Goal: Information Seeking & Learning: Learn about a topic

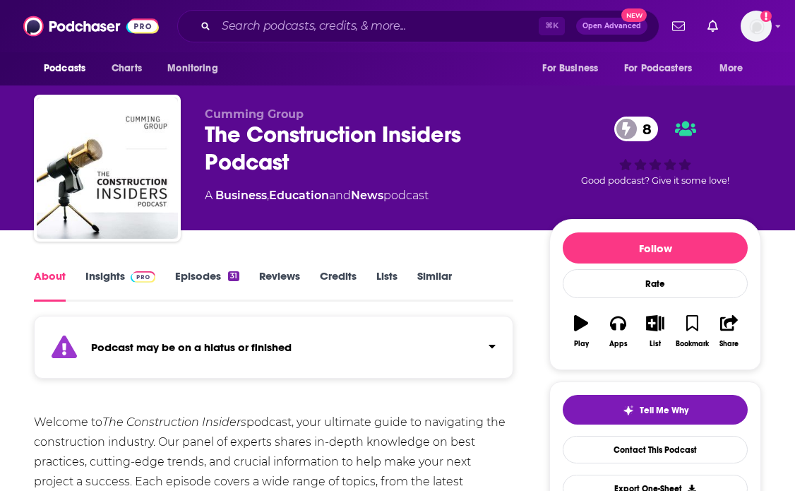
click at [97, 270] on link "Insights" at bounding box center [120, 285] width 70 height 32
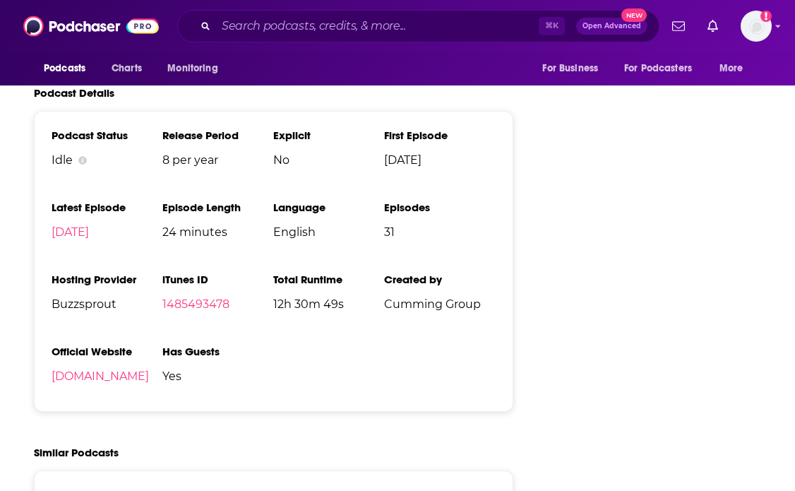
scroll to position [1933, 0]
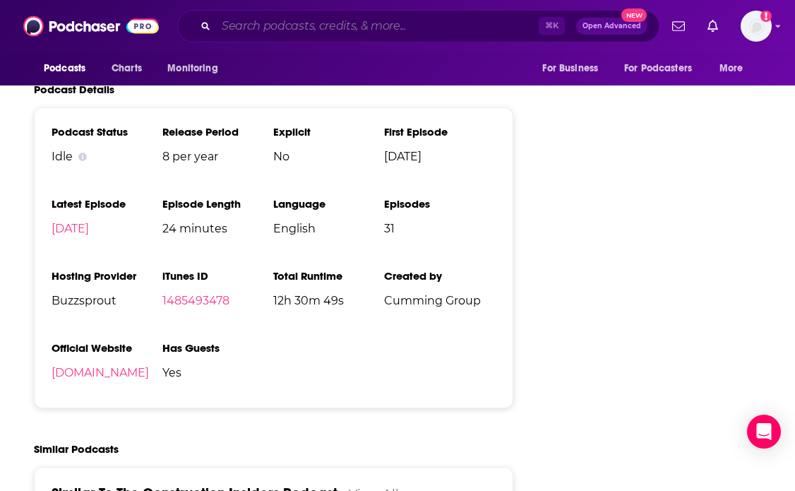
click at [357, 32] on input "Search podcasts, credits, & more..." at bounding box center [377, 26] width 323 height 23
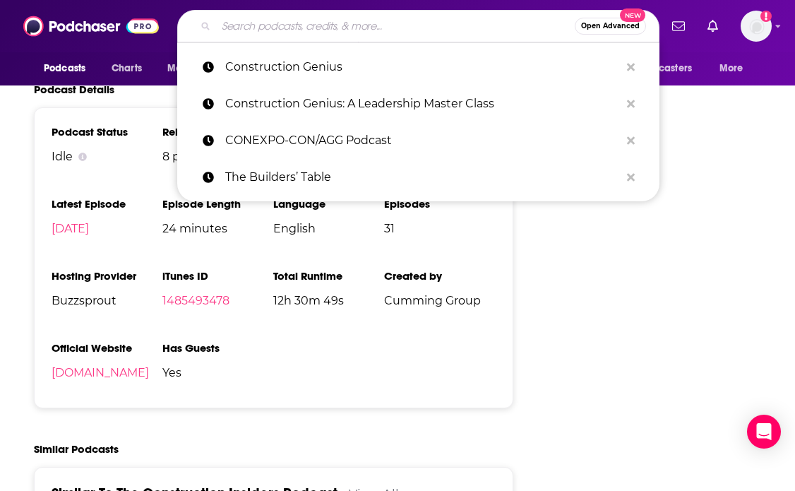
paste input "Construction Leaders Podcast"
type input "Construction Leaders Podcast"
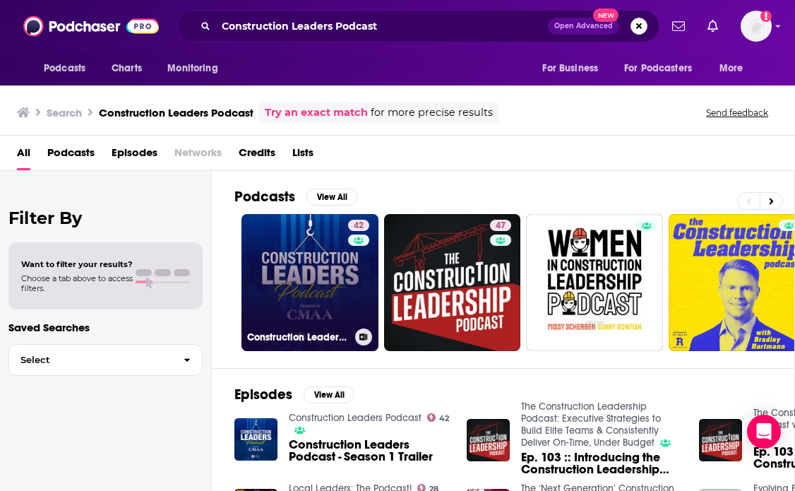
click at [284, 287] on link "42 Construction Leaders Podcast" at bounding box center [309, 282] width 137 height 137
click at [316, 284] on link "42 Construction Leaders Podcast" at bounding box center [309, 282] width 137 height 137
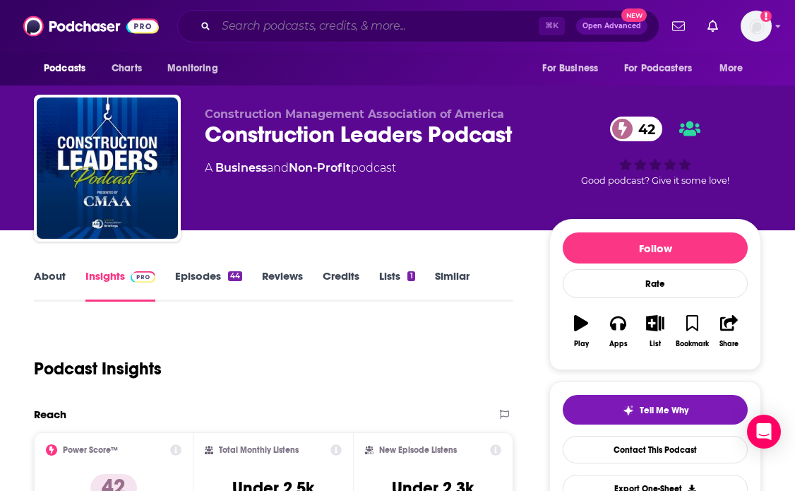
click at [386, 30] on input "Search podcasts, credits, & more..." at bounding box center [377, 26] width 323 height 23
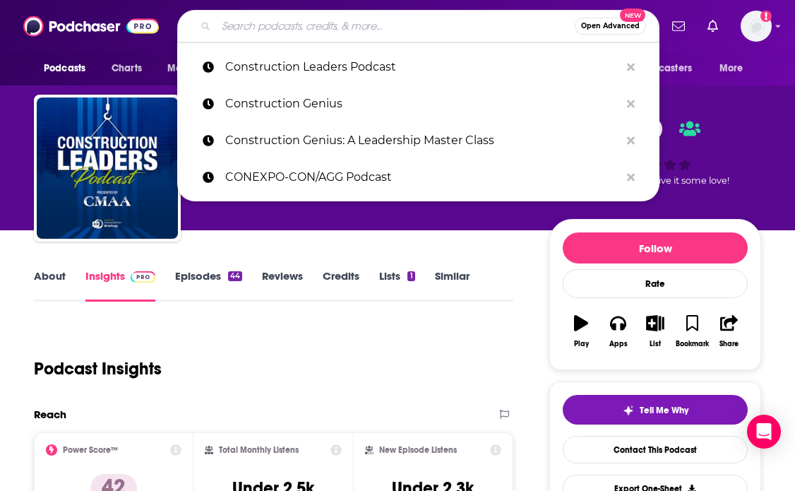
paste input "Construction Revolution"
type input "Construction Revolution"
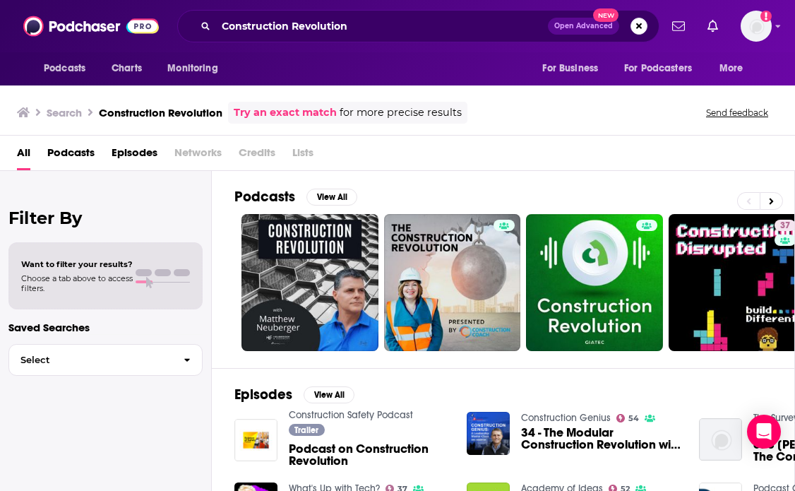
click at [436, 169] on div "All Podcasts Episodes Networks Credits Lists" at bounding box center [400, 155] width 767 height 29
click at [459, 175] on div "Podcasts View All 37 + 35" at bounding box center [514, 269] width 561 height 197
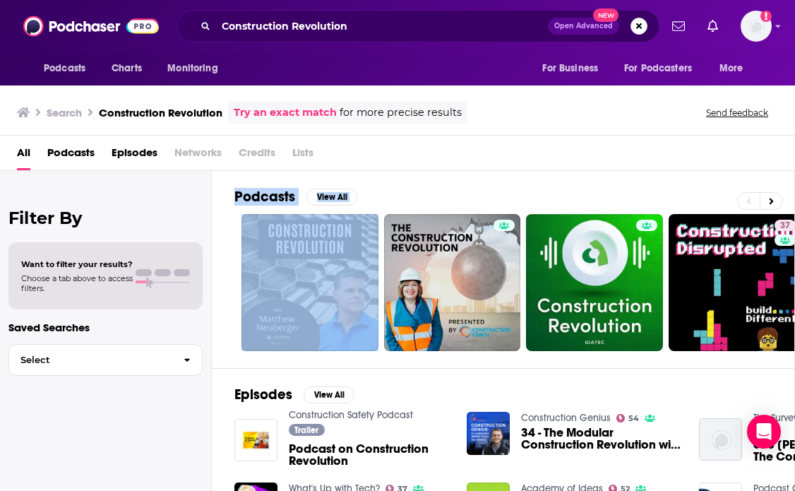
drag, startPoint x: 217, startPoint y: 195, endPoint x: 218, endPoint y: 313, distance: 118.6
click at [218, 313] on div "Podcasts View All 37 + 35 Episodes View All Construction Safety Podcast Trailer…" at bounding box center [503, 333] width 583 height 325
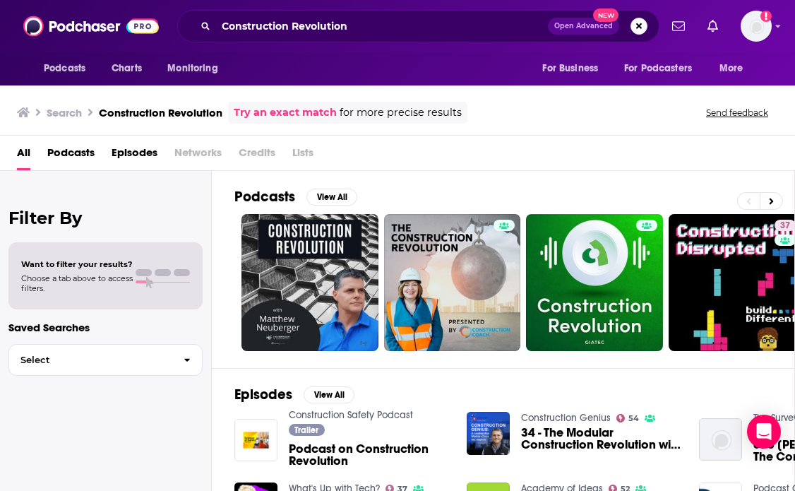
click at [225, 187] on div "Podcasts View All 37 + 35 Episodes View All Construction Safety Podcast Trailer…" at bounding box center [503, 333] width 583 height 325
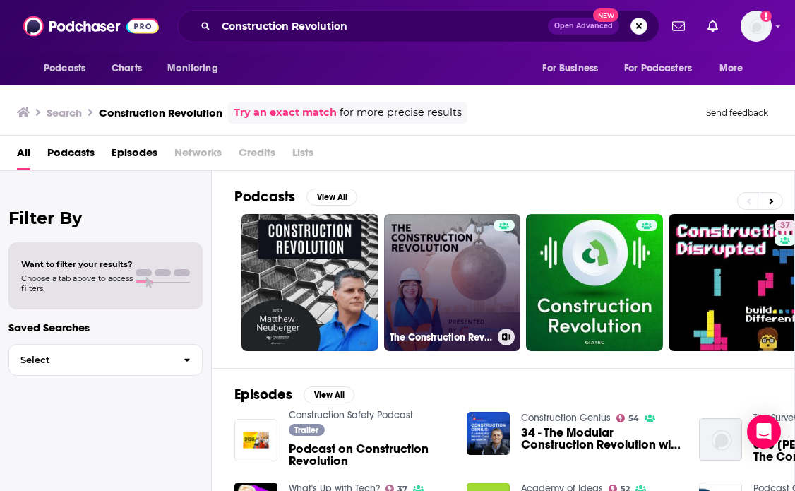
click at [420, 303] on link "The Construction Revolution" at bounding box center [452, 282] width 137 height 137
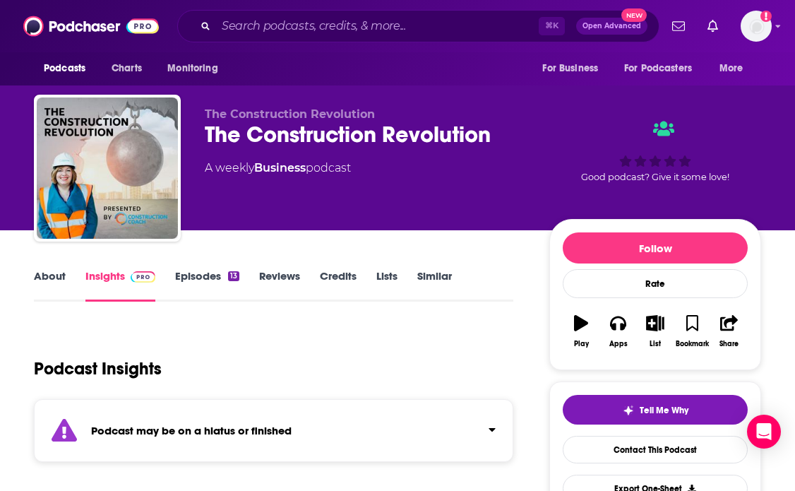
click at [54, 278] on link "About" at bounding box center [50, 285] width 32 height 32
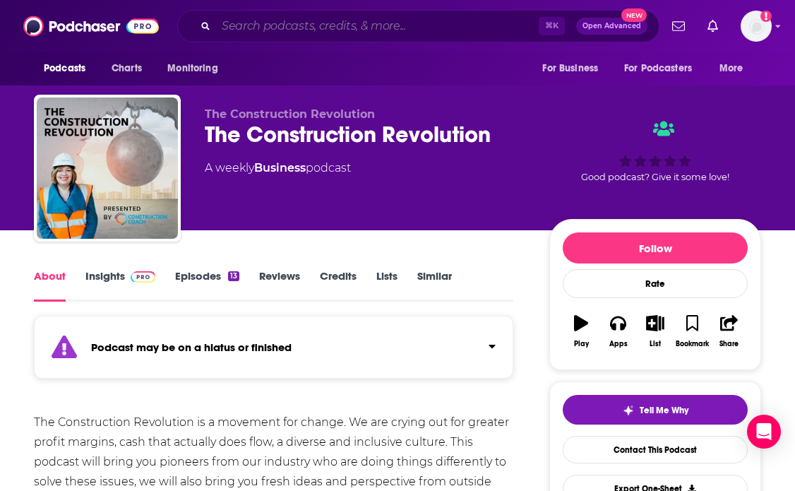
click at [321, 15] on input "Search podcasts, credits, & more..." at bounding box center [377, 26] width 323 height 23
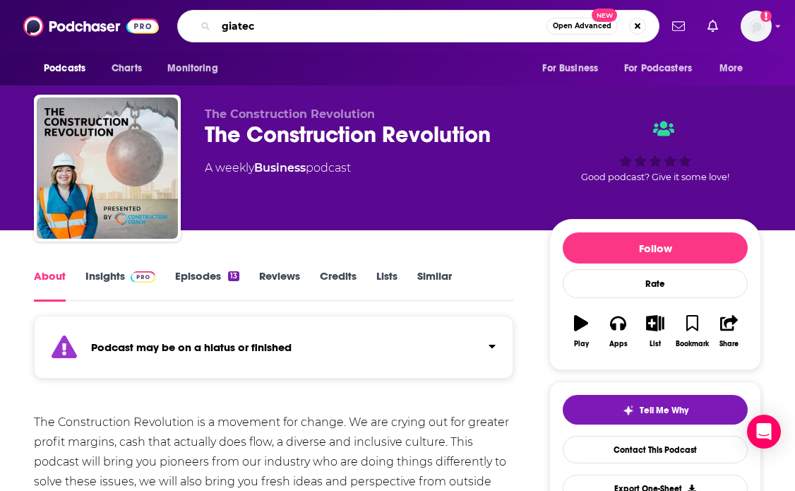
paste input "Construction Revolution"
type input "giatec Construction Revolution"
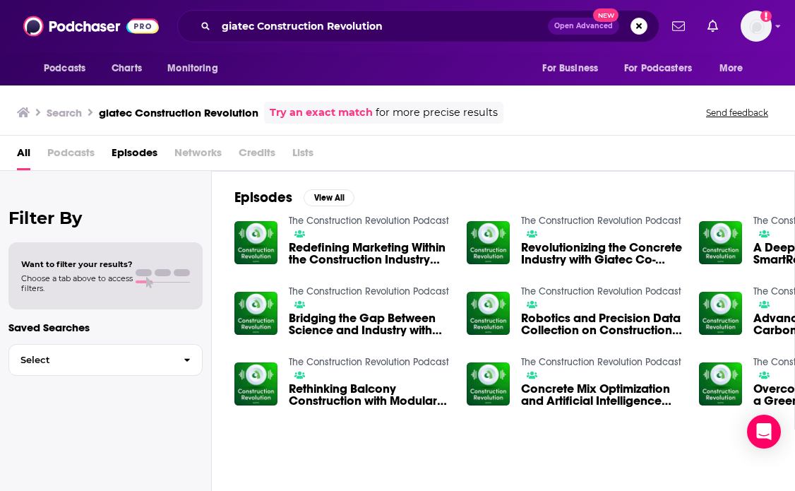
click at [328, 258] on span "Redefining Marketing Within the Construction Industry with Dobrila Rancic Moogk…" at bounding box center [369, 253] width 161 height 24
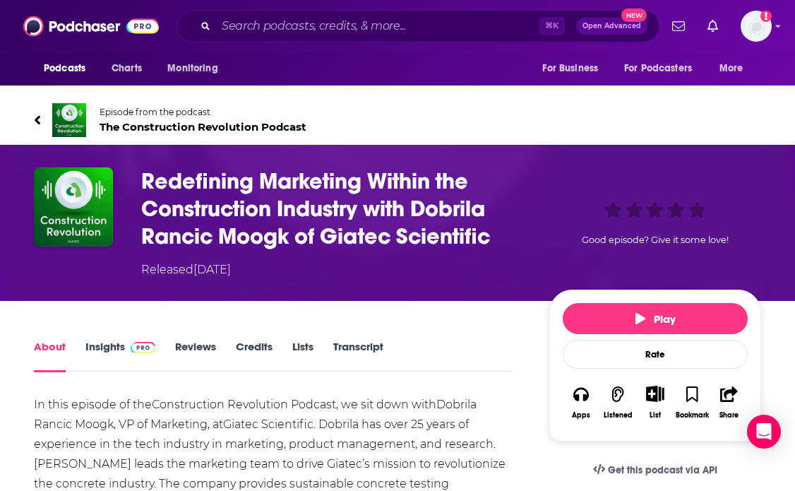
click at [184, 123] on span "The Construction Revolution Podcast" at bounding box center [203, 126] width 207 height 13
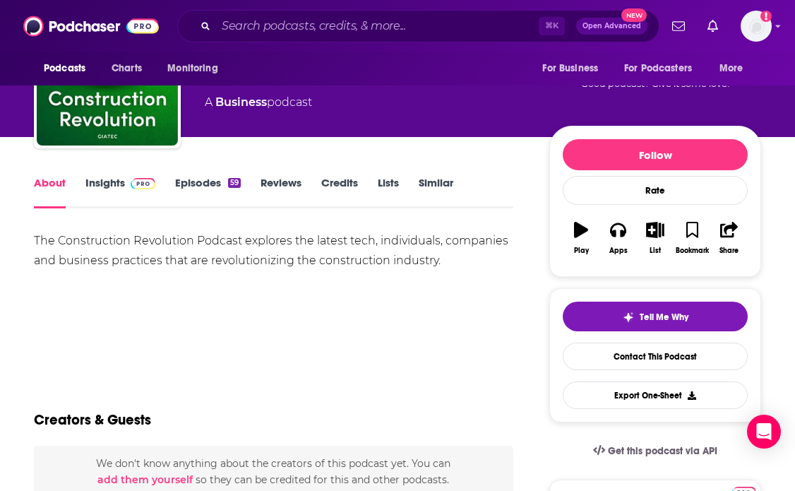
scroll to position [83, 0]
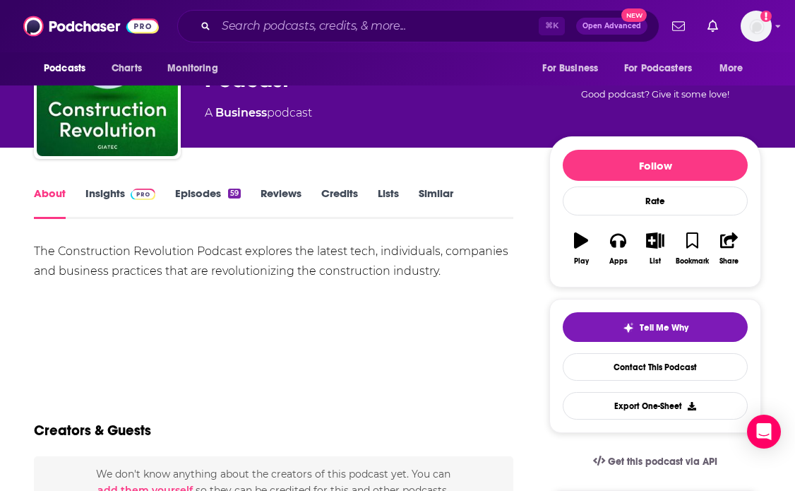
click at [125, 193] on span at bounding box center [140, 192] width 30 height 13
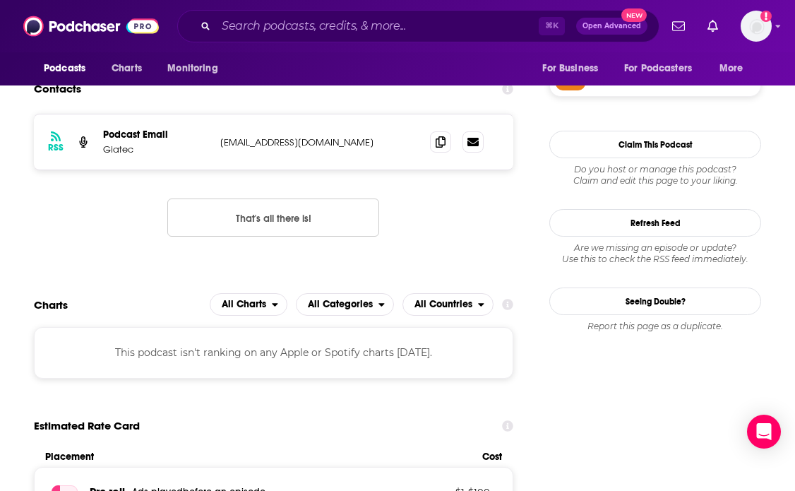
scroll to position [1201, 0]
click at [445, 148] on icon at bounding box center [441, 141] width 10 height 11
click at [354, 25] on input "Search podcasts, credits, & more..." at bounding box center [377, 26] width 323 height 23
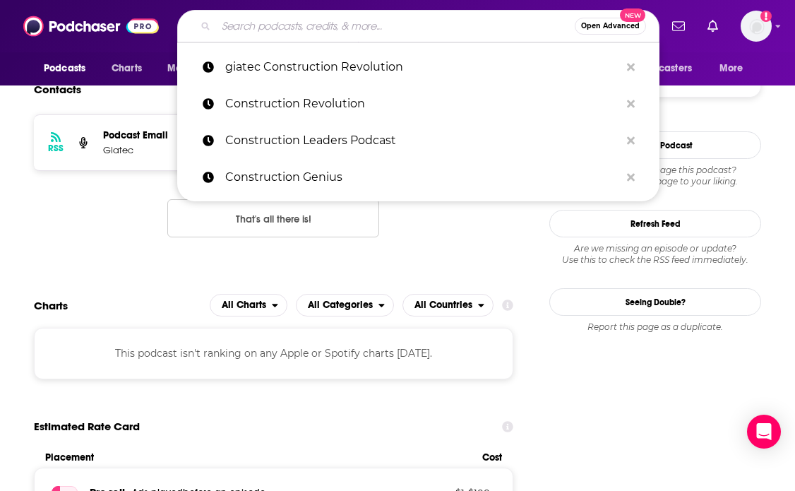
paste input "Constructive Voices"
type input "Constructive Voices"
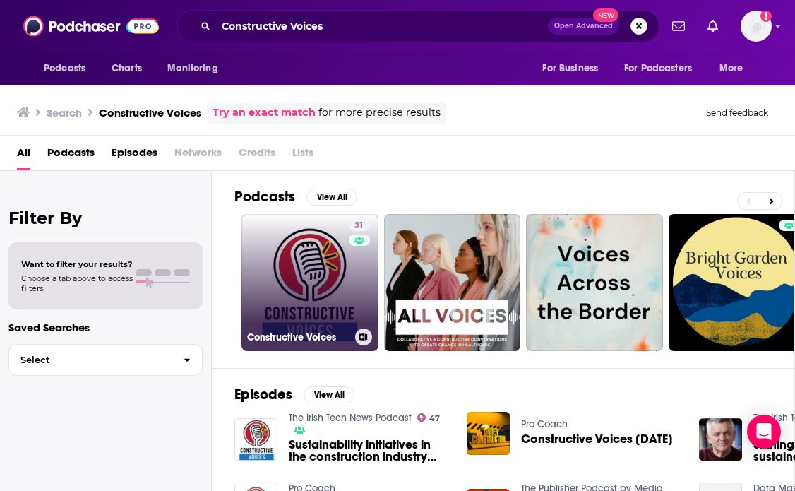
click at [263, 292] on link "31 Constructive Voices" at bounding box center [309, 282] width 137 height 137
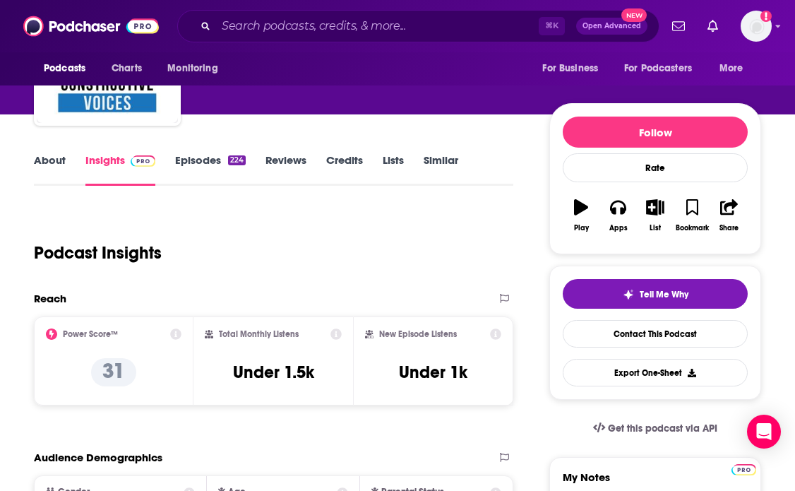
scroll to position [324, 0]
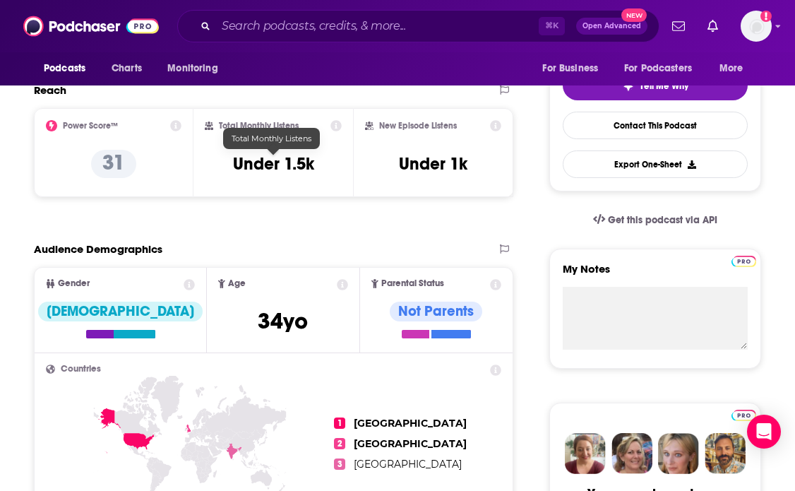
click at [266, 167] on h3 "Under 1.5k" at bounding box center [273, 163] width 81 height 21
copy div "Under 1.5k"
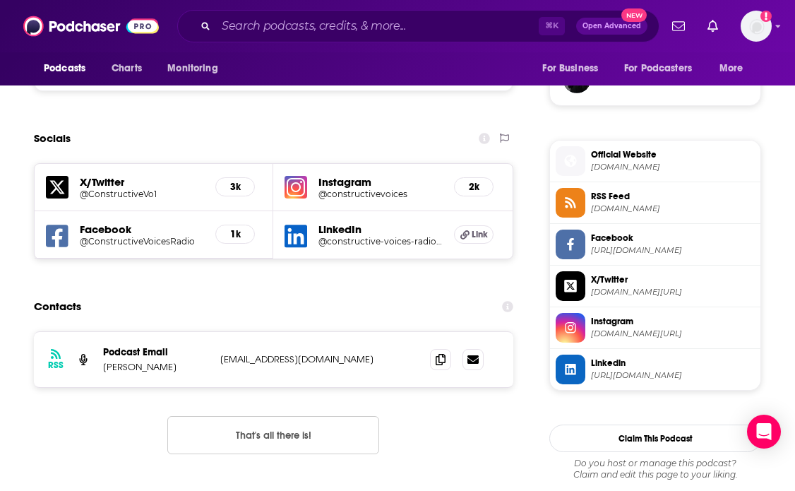
scroll to position [1072, 0]
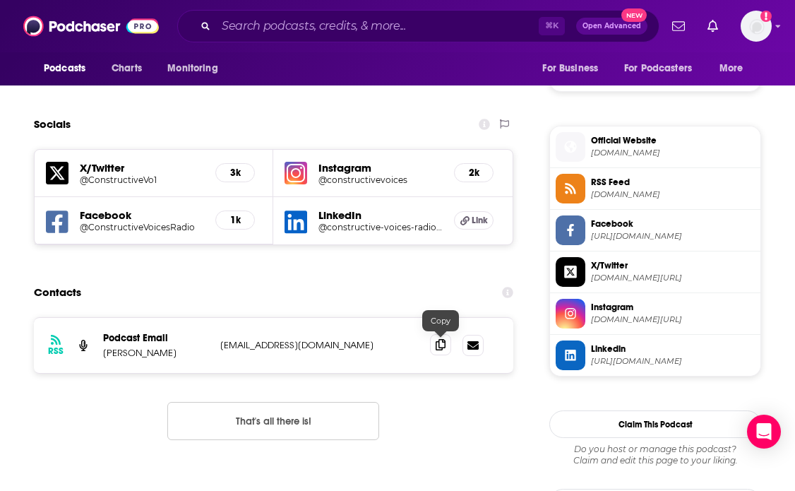
click at [441, 349] on icon at bounding box center [441, 344] width 10 height 11
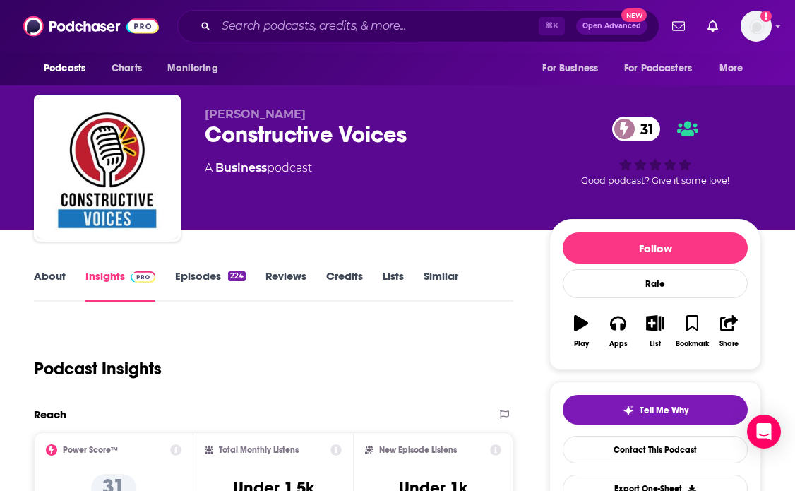
click at [51, 280] on link "About" at bounding box center [50, 285] width 32 height 32
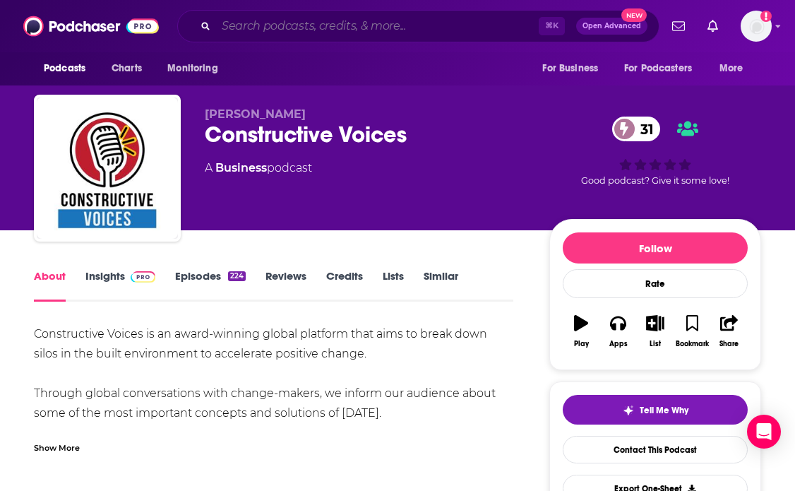
click at [346, 23] on input "Search podcasts, credits, & more..." at bounding box center [377, 26] width 323 height 23
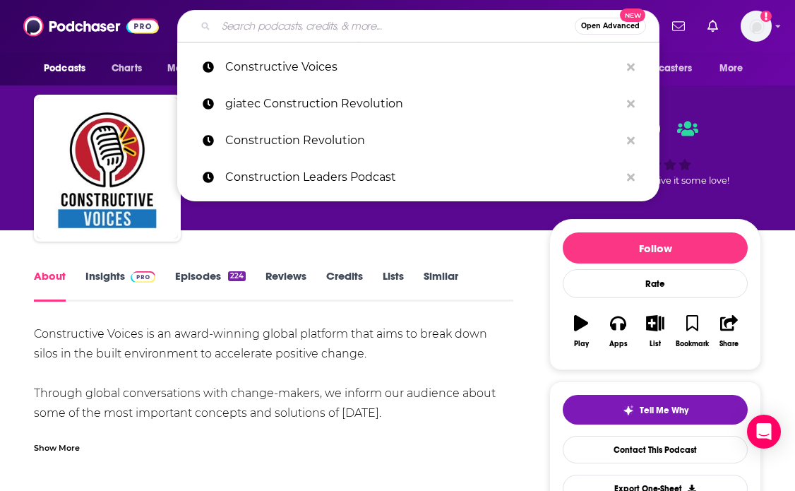
paste input "The Contech Crew"
type input "The Contech Crew"
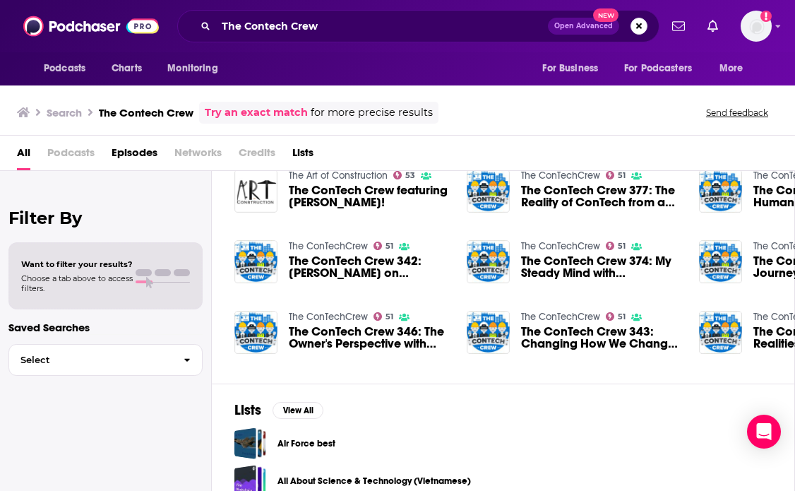
scroll to position [49, 0]
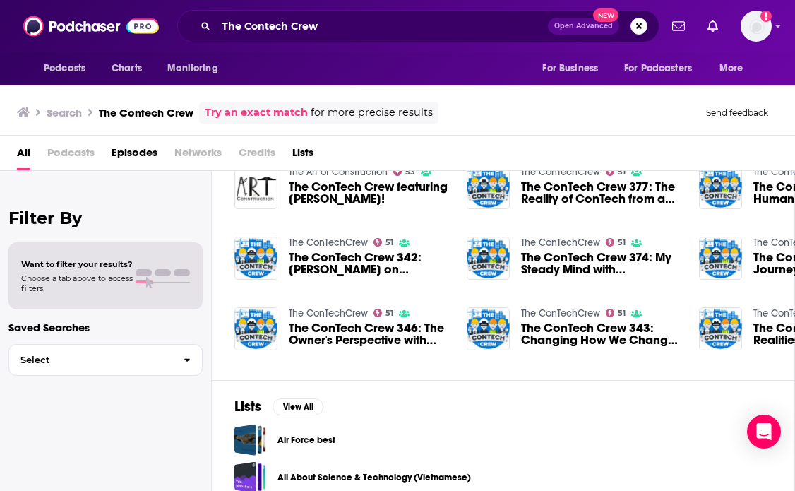
click at [313, 239] on link "The ConTechCrew" at bounding box center [328, 243] width 79 height 12
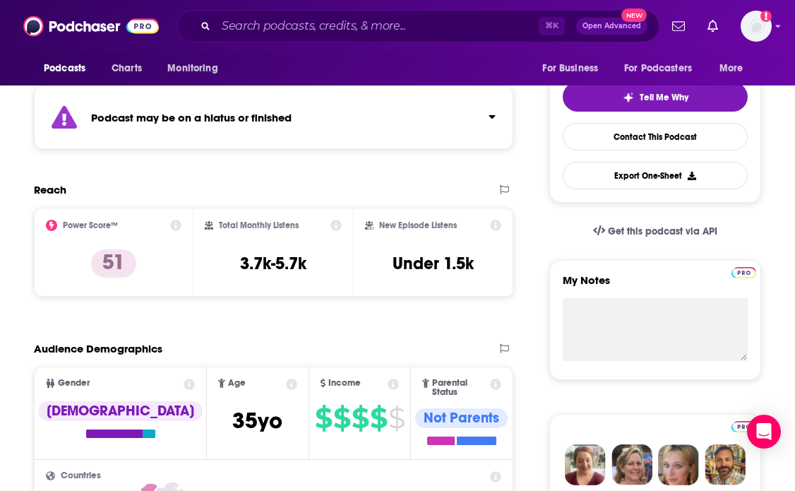
scroll to position [304, 0]
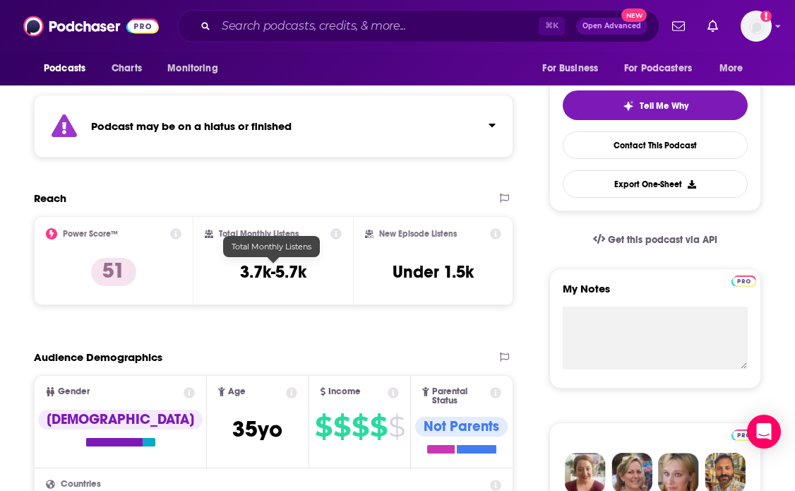
click at [272, 270] on h3 "3.7k-5.7k" at bounding box center [273, 271] width 66 height 21
copy div "3.7k-5.7k"
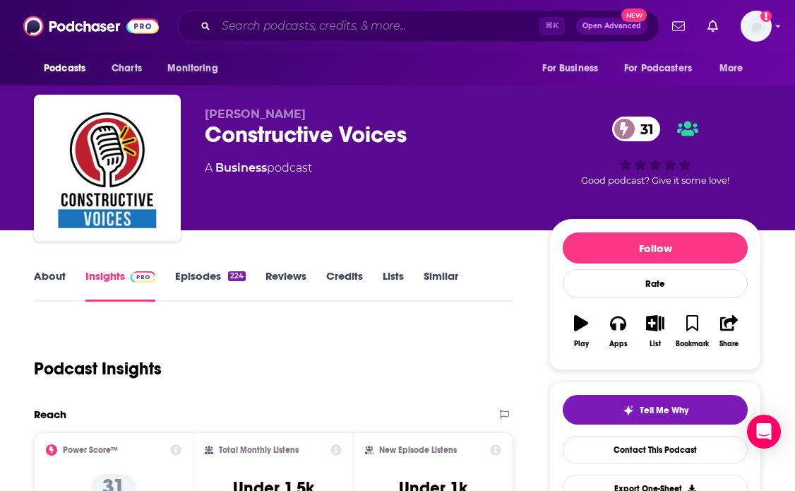
click at [369, 23] on input "Search podcasts, credits, & more..." at bounding box center [377, 26] width 323 height 23
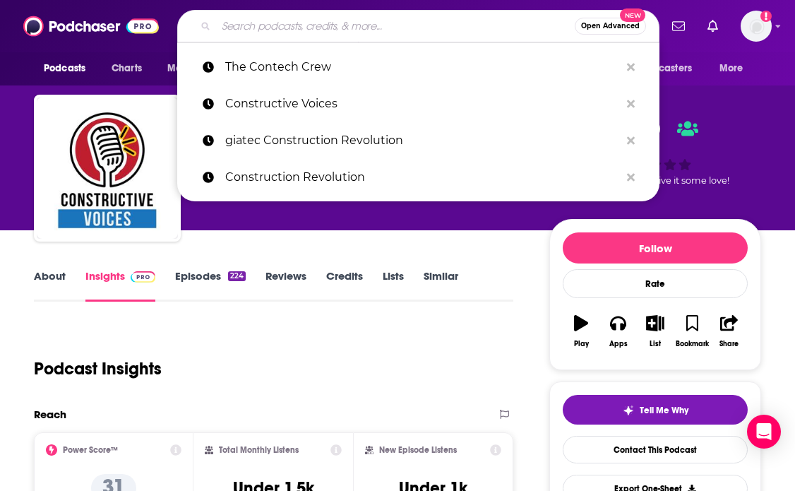
paste input "Design-Build Delivers"
type input "Design-Build Delivers"
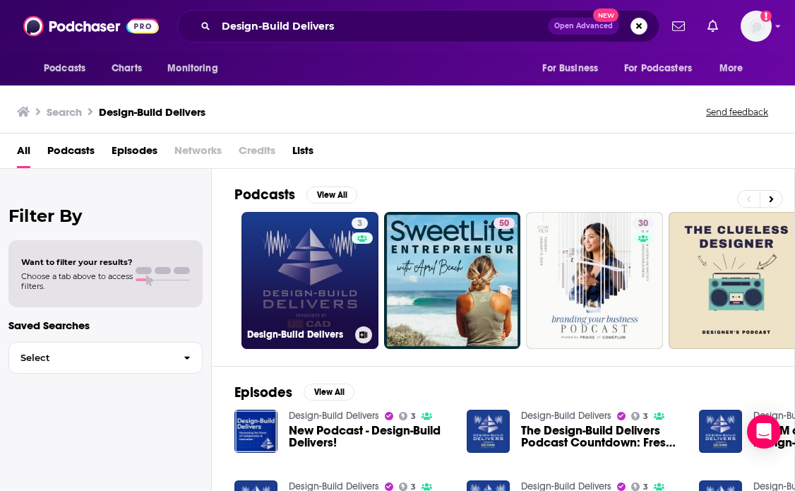
click at [289, 279] on link "3 Design-Build Delivers" at bounding box center [309, 280] width 137 height 137
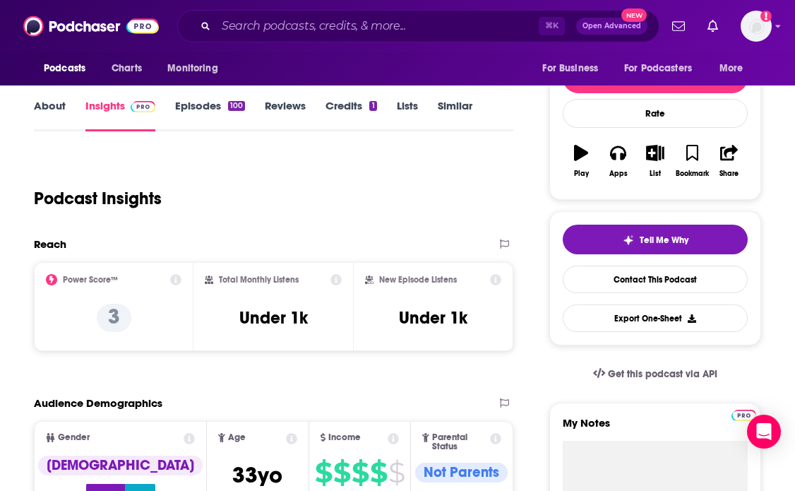
scroll to position [176, 0]
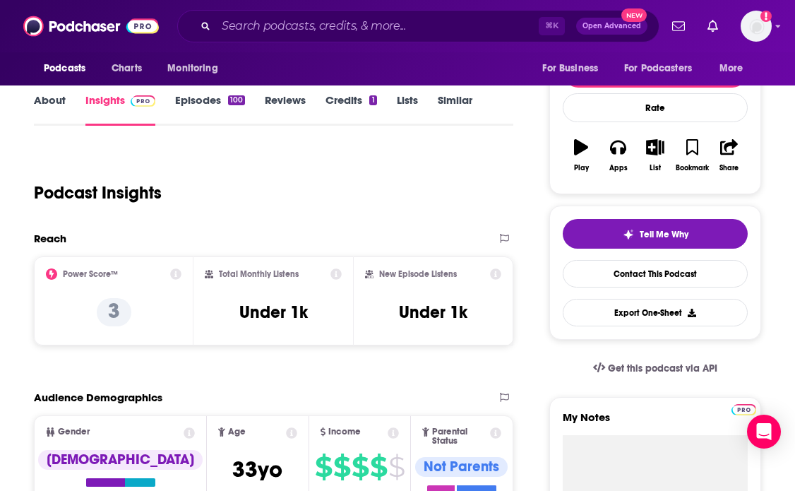
click at [51, 107] on link "About" at bounding box center [50, 109] width 32 height 32
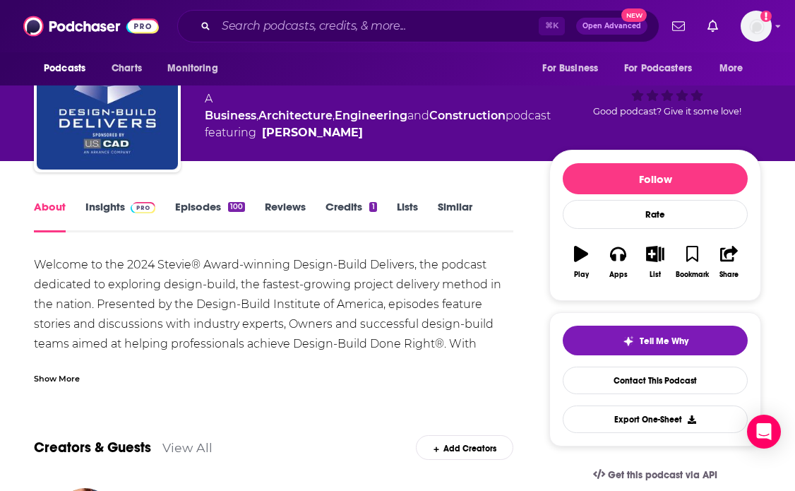
scroll to position [67, 0]
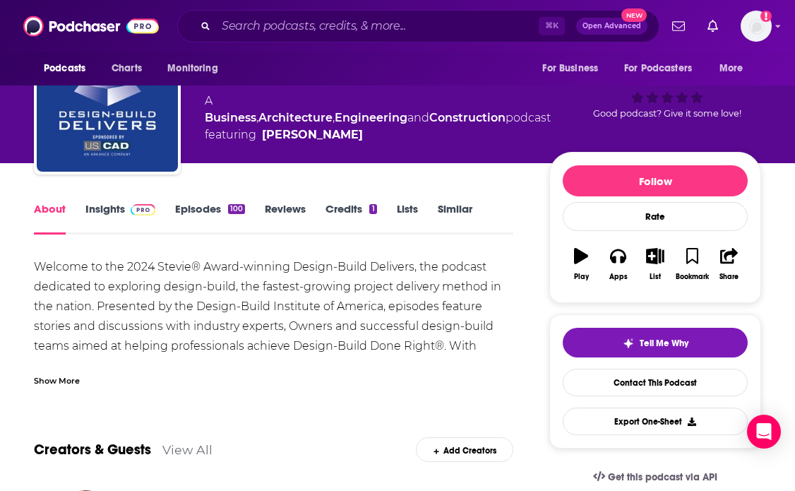
click at [105, 206] on link "Insights" at bounding box center [120, 218] width 70 height 32
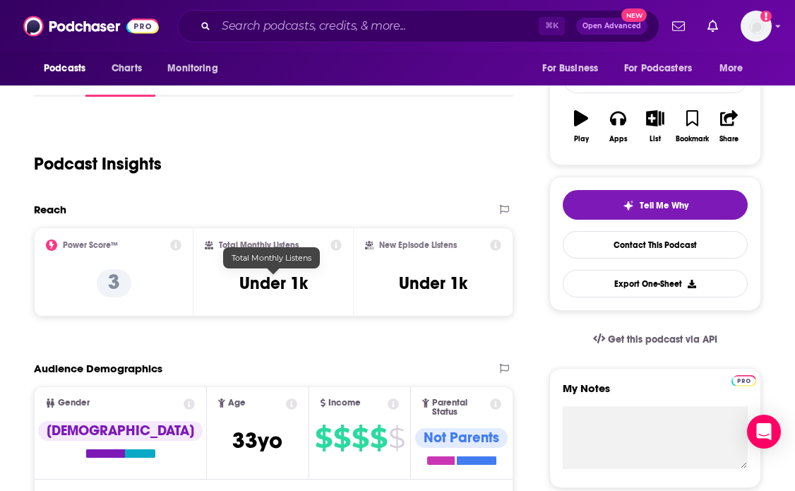
scroll to position [238, 0]
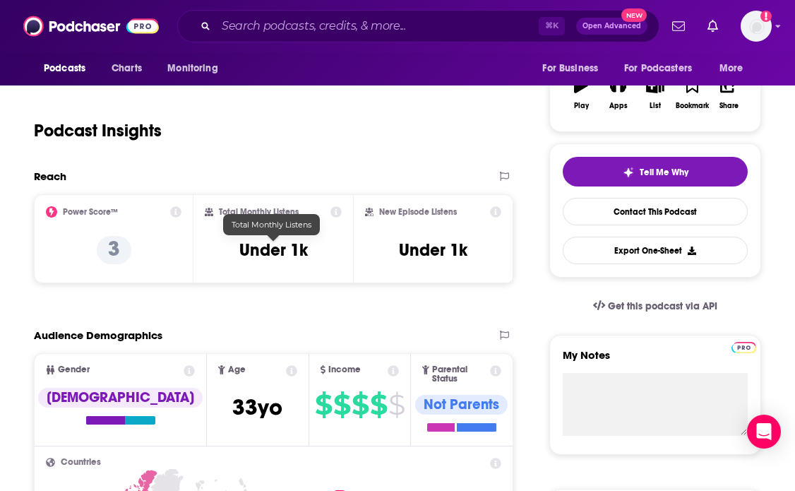
click at [271, 252] on h3 "Under 1k" at bounding box center [273, 249] width 68 height 21
copy div "Under 1k"
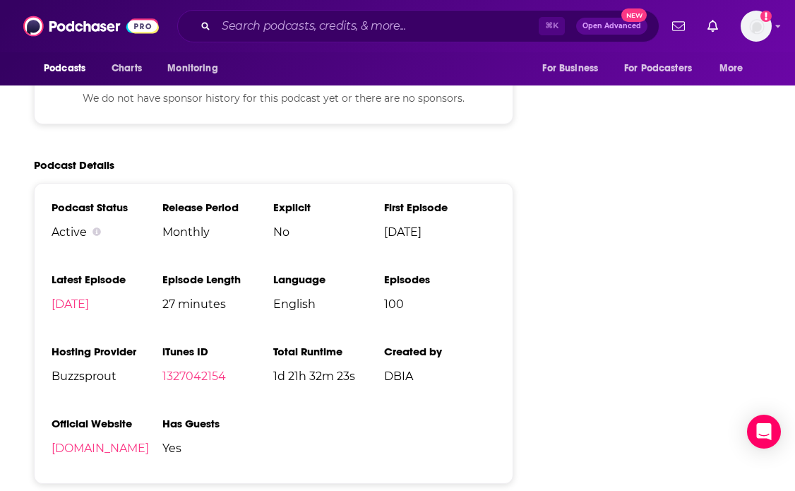
scroll to position [2093, 0]
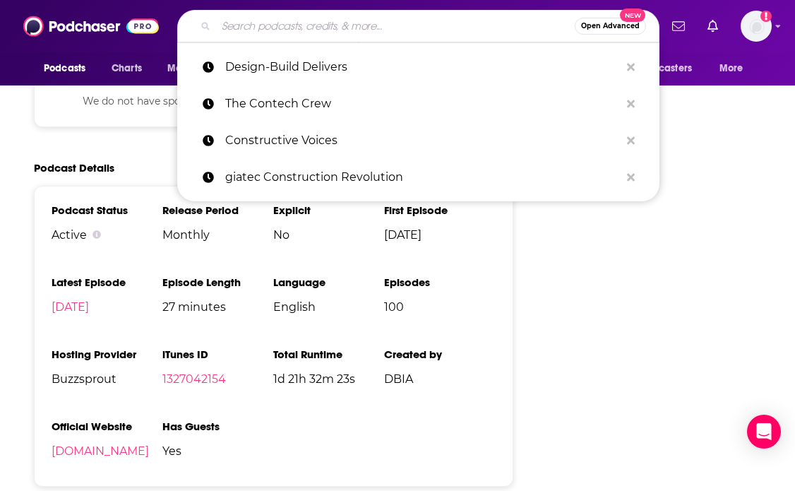
click at [390, 29] on input "Search podcasts, credits, & more..." at bounding box center [395, 26] width 359 height 23
paste input "Hard Hats & Hi Tech"
type input "Hard Hats & Hi Tech"
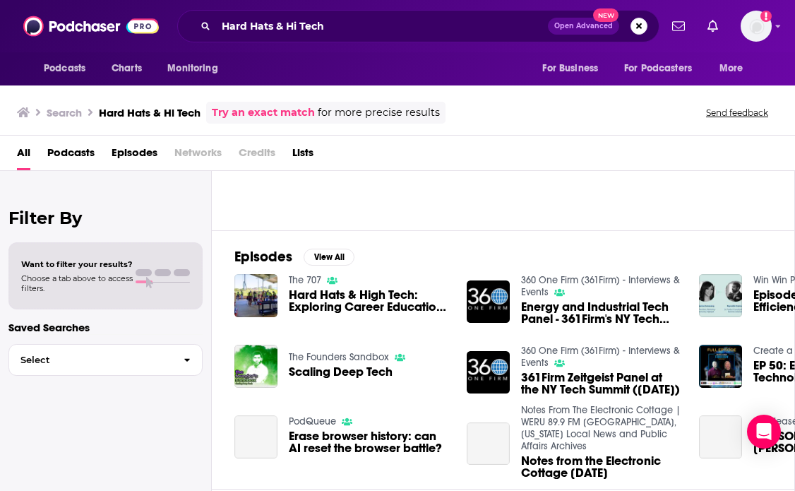
scroll to position [139, 0]
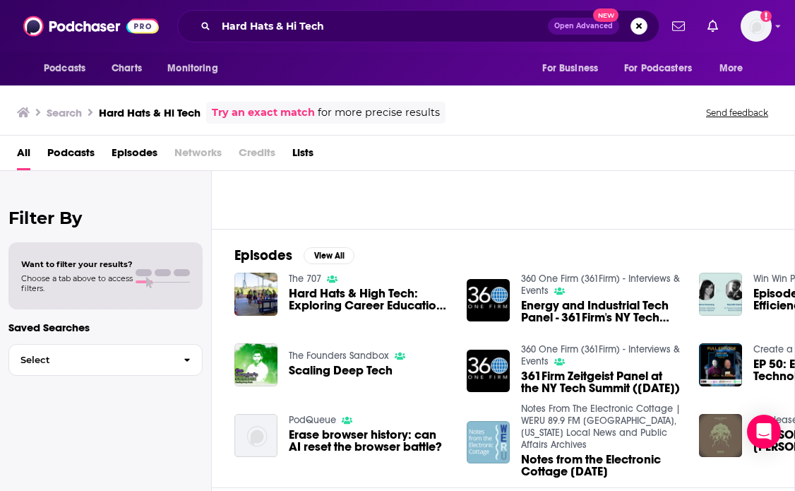
click at [318, 302] on span "Hard Hats & High Tech: Exploring Career Education at SRJC" at bounding box center [369, 299] width 161 height 24
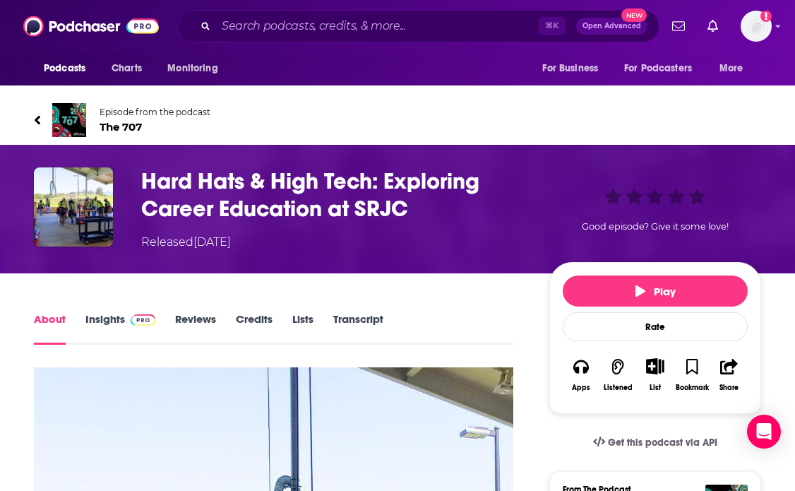
click at [262, 198] on h1 "Hard Hats & High Tech: Exploring Career Education at SRJC" at bounding box center [333, 194] width 385 height 55
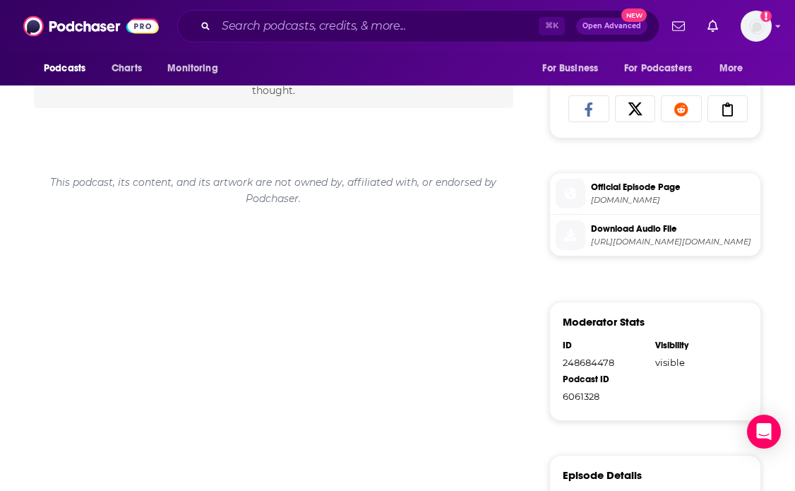
scroll to position [859, 0]
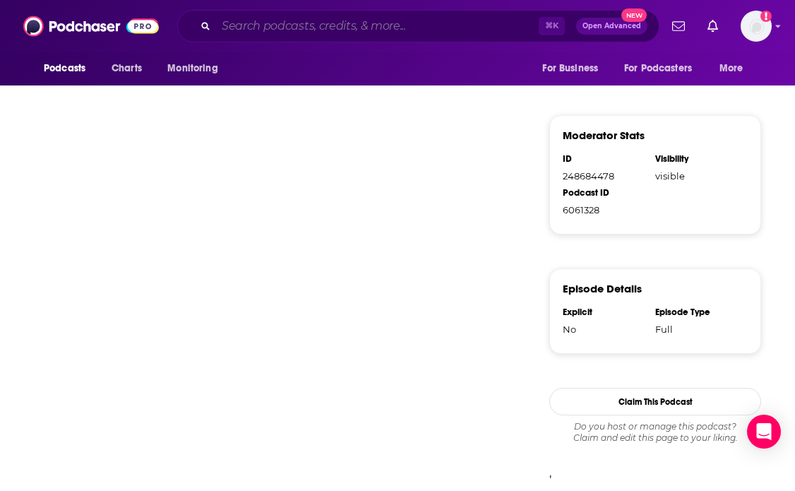
click at [390, 28] on input "Search podcasts, credits, & more..." at bounding box center [377, 26] width 323 height 23
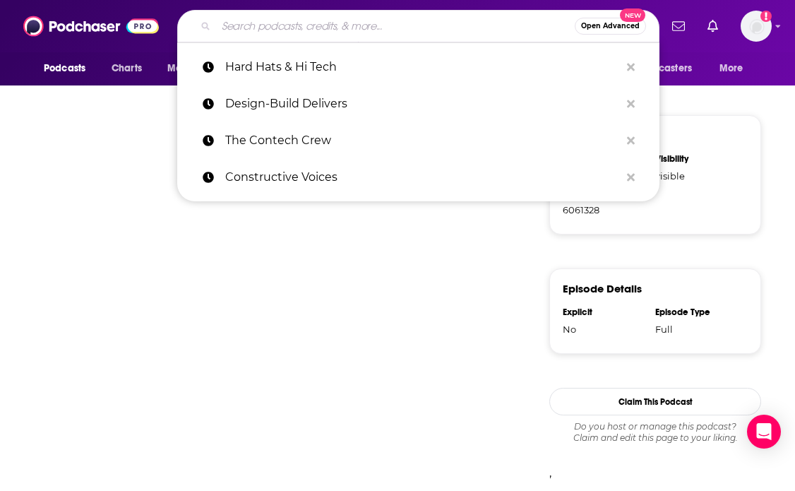
paste input "ICC Pulse"
type input "ICC Pulse"
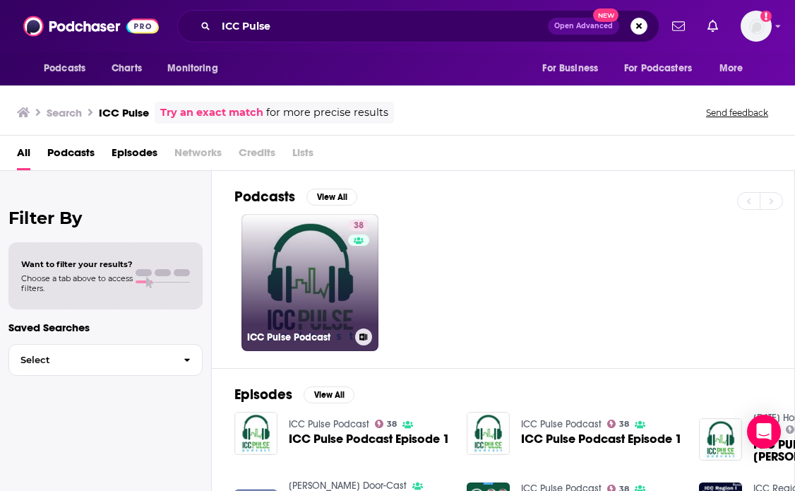
click at [317, 311] on link "38 ICC Pulse Podcast" at bounding box center [309, 282] width 137 height 137
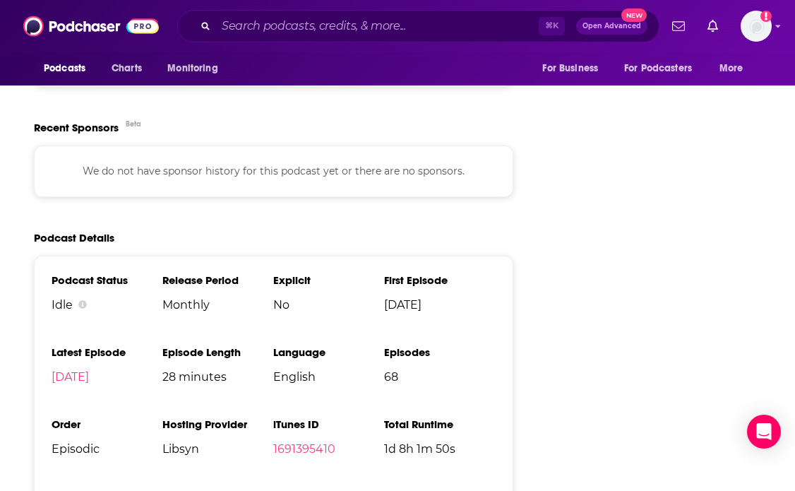
scroll to position [1999, 0]
click at [363, 30] on input "Search podcasts, credits, & more..." at bounding box center [377, 26] width 323 height 23
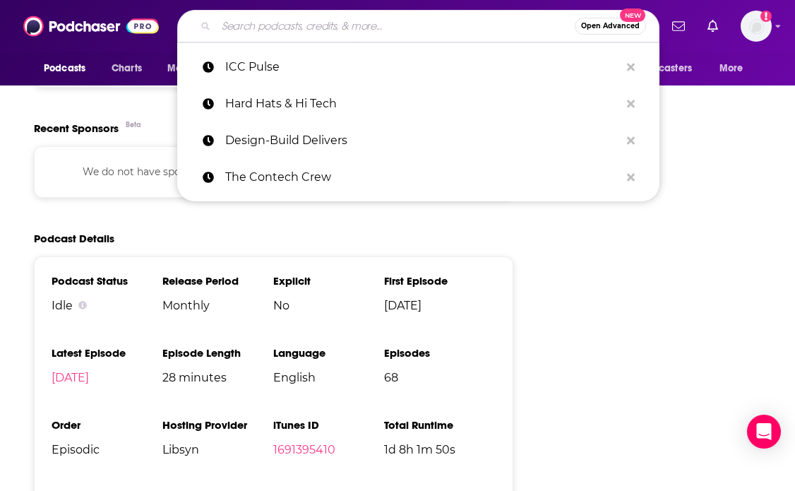
paste input "Infrastructure Investor Podcast"
type input "Infrastructure Investor Podcast"
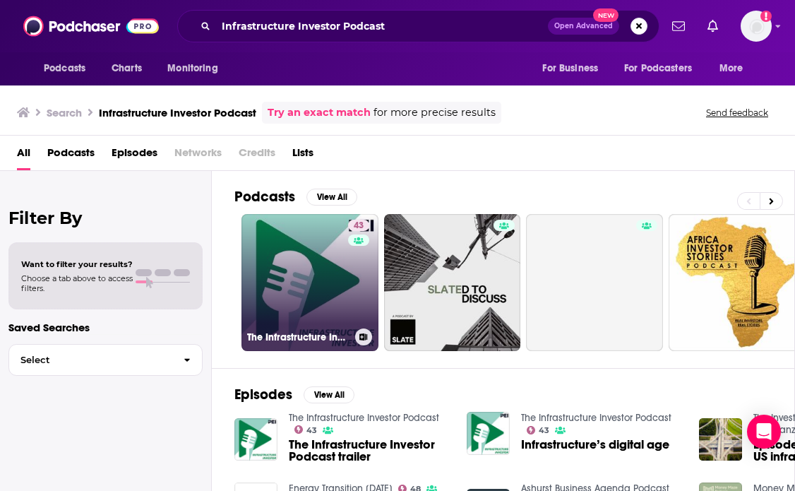
drag, startPoint x: 313, startPoint y: 213, endPoint x: 274, endPoint y: 304, distance: 99.0
click at [274, 304] on link "43 The Infrastructure Investor Podcast" at bounding box center [309, 282] width 137 height 137
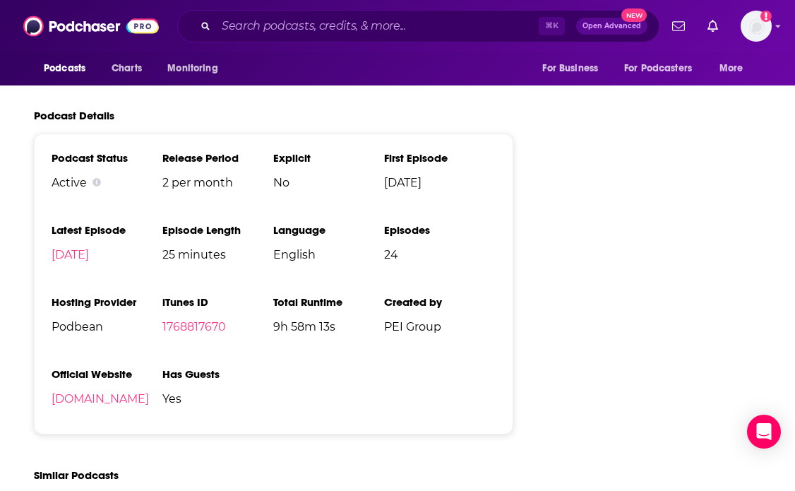
scroll to position [2282, 0]
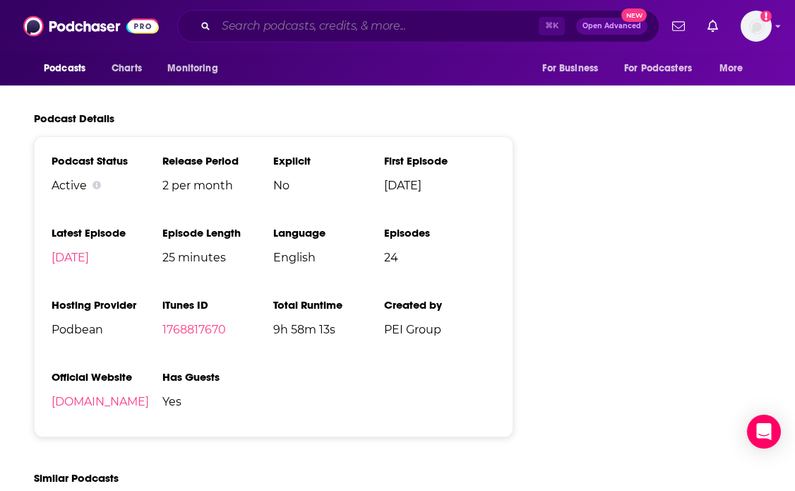
click at [359, 24] on input "Search podcasts, credits, & more..." at bounding box center [377, 26] width 323 height 23
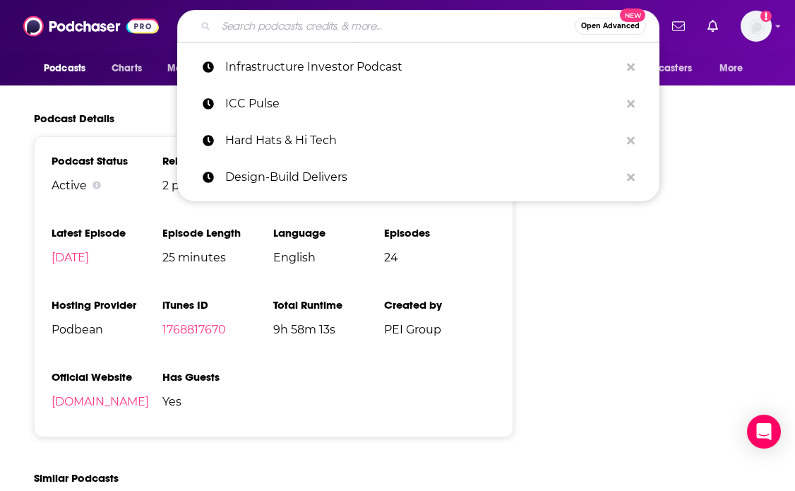
paste input "Infrastructure Technology Podcast"
type input "Infrastructure Technology Podcast"
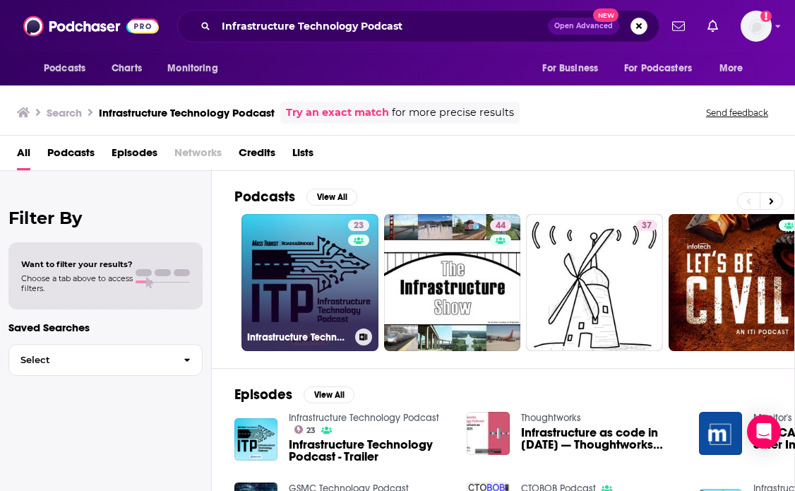
click at [304, 273] on link "23 Infrastructure Technology Podcast" at bounding box center [309, 282] width 137 height 137
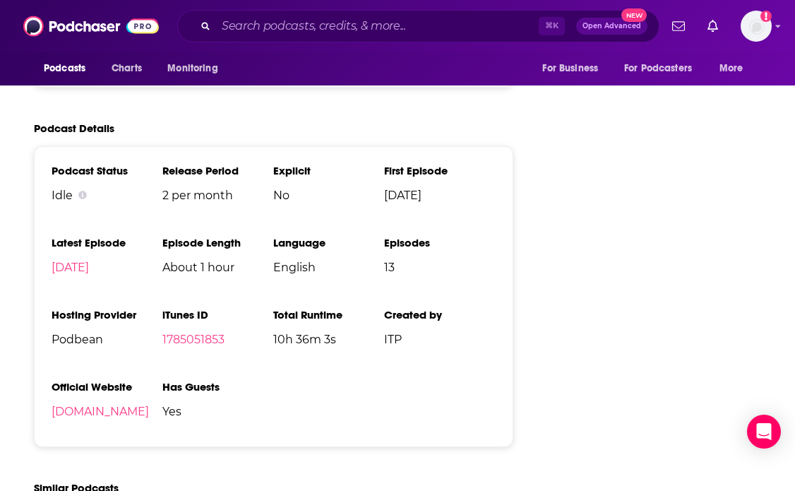
scroll to position [1866, 0]
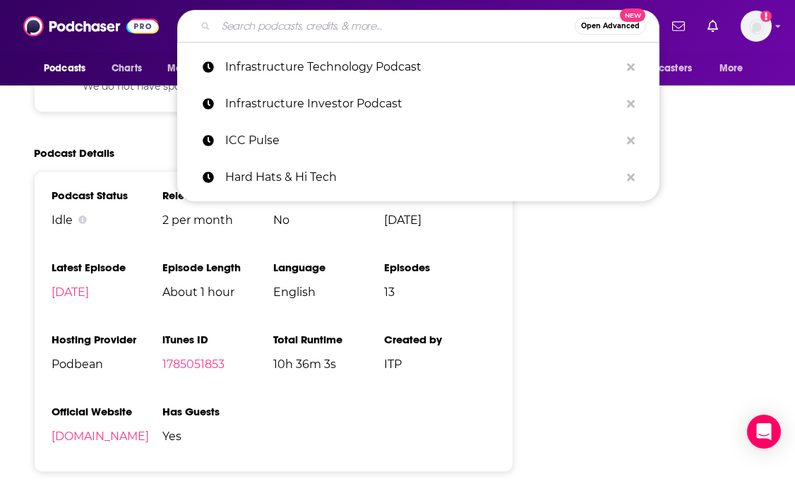
click at [424, 28] on input "Search podcasts, credits, & more..." at bounding box center [395, 26] width 359 height 23
paste input "Hard Hats & Hi Tech"
type input "Hard Hats & Hi Tech"
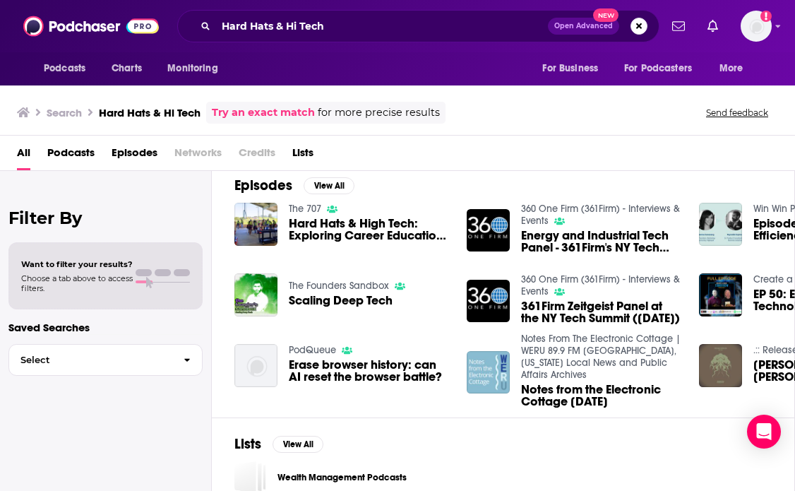
scroll to position [237, 0]
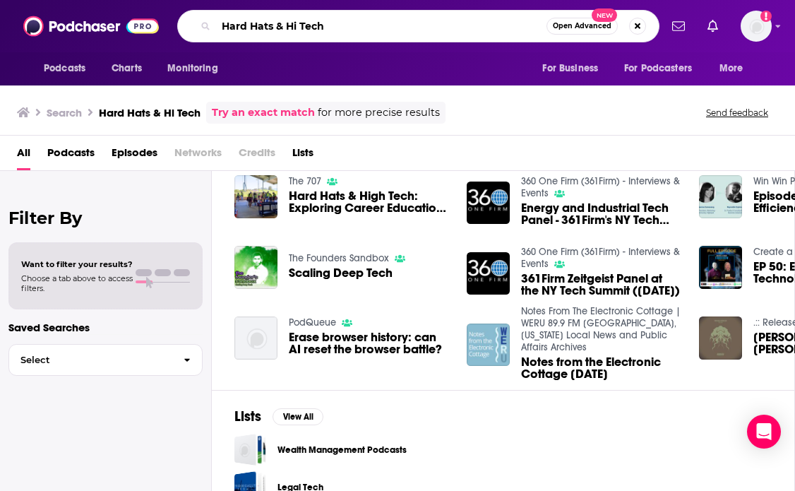
click at [385, 21] on input "Hard Hats & Hi Tech" at bounding box center [381, 26] width 330 height 23
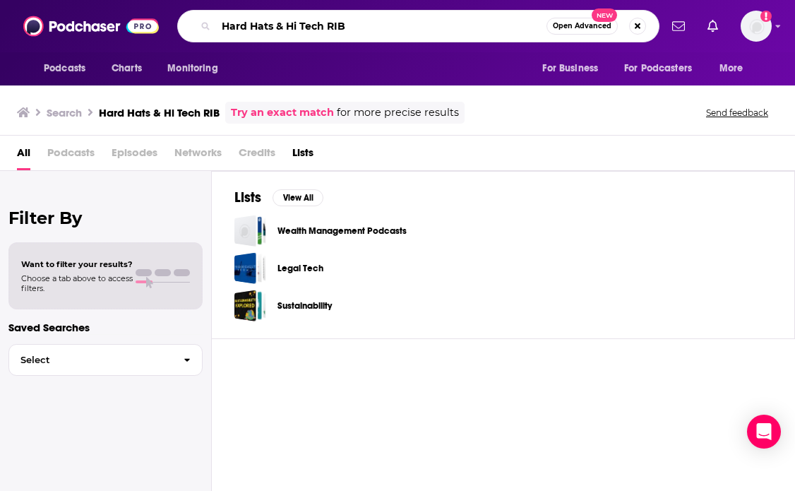
click at [366, 25] on input "Hard Hats & Hi Tech RIB" at bounding box center [381, 26] width 330 height 23
click at [309, 37] on input "Hard Hats & Hi Tech RIB Software" at bounding box center [381, 26] width 330 height 23
drag, startPoint x: 326, startPoint y: 28, endPoint x: 224, endPoint y: 27, distance: 102.4
click at [224, 27] on input "Hard Hats & Hi Tech RIB Software" at bounding box center [381, 26] width 330 height 23
type input "RIB Software"
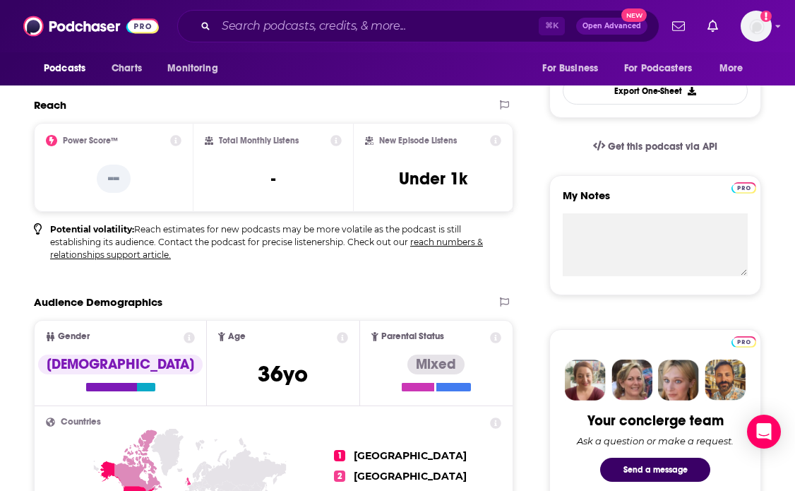
scroll to position [567, 0]
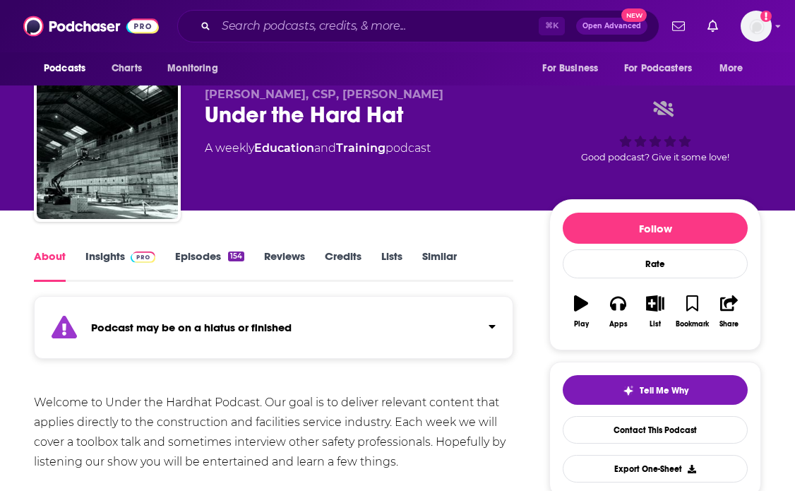
scroll to position [21, 0]
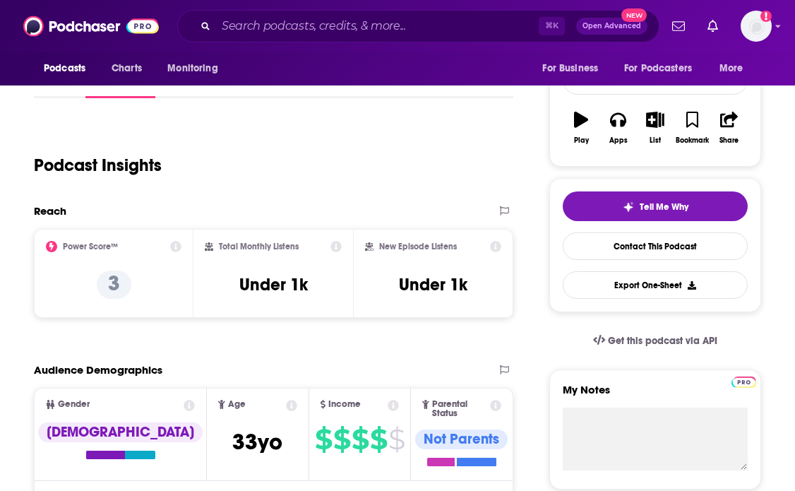
scroll to position [205, 0]
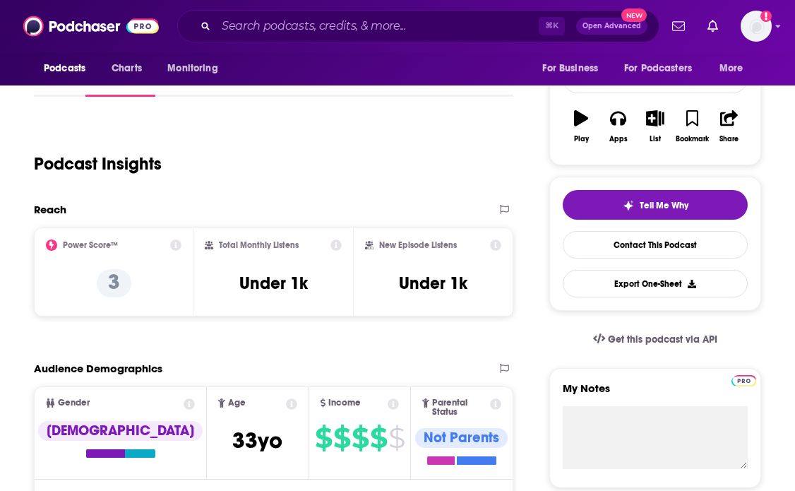
click at [278, 287] on h3 "Under 1k" at bounding box center [273, 283] width 68 height 21
copy div "Under 1k"
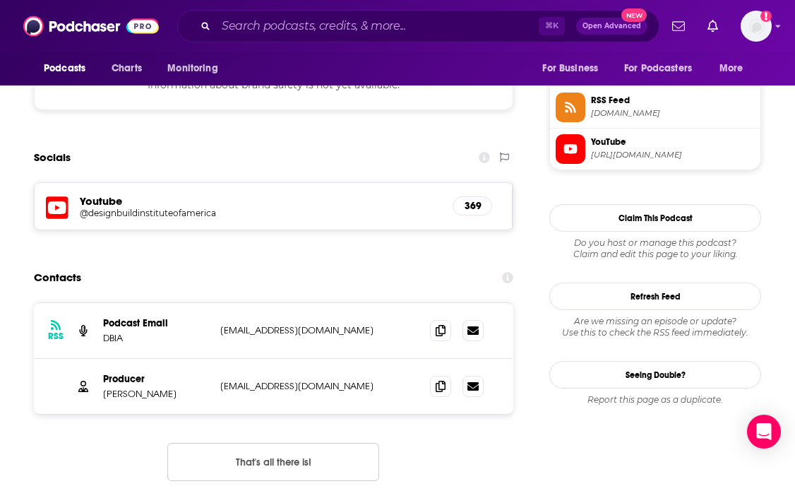
scroll to position [1300, 0]
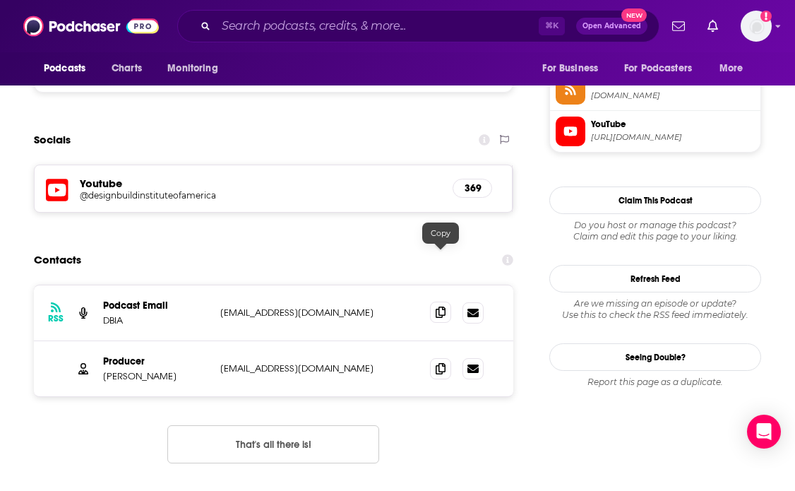
click at [447, 301] on span at bounding box center [440, 311] width 21 height 21
click at [438, 362] on icon at bounding box center [441, 367] width 10 height 11
